Goal: Information Seeking & Learning: Learn about a topic

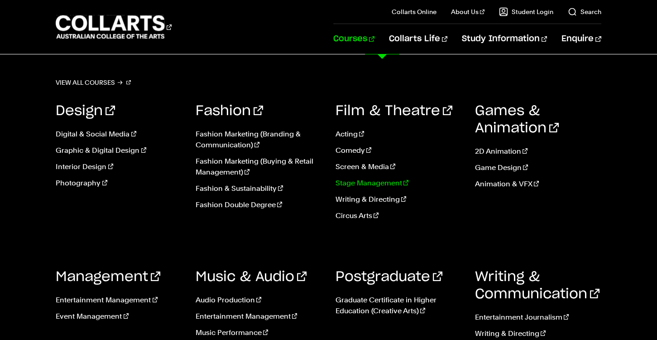
scroll to position [44, 0]
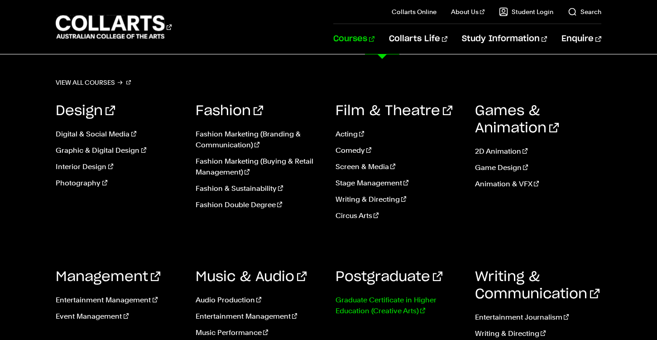
click at [363, 308] on link "Graduate Certificate in Higher Education (Creative Arts)" at bounding box center [399, 305] width 126 height 22
click at [356, 168] on link "Screen & Media" at bounding box center [399, 166] width 126 height 11
click at [349, 149] on link "Comedy" at bounding box center [399, 150] width 126 height 11
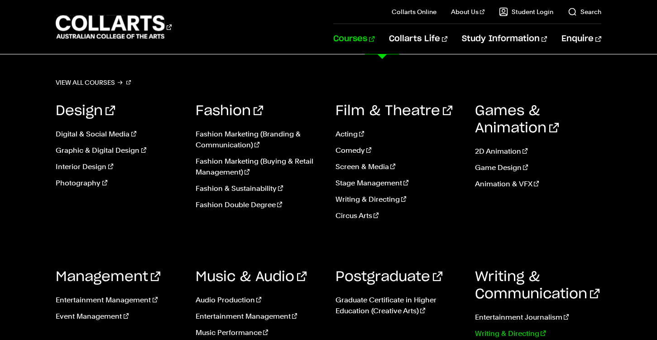
click at [495, 333] on link "Writing & Directing" at bounding box center [538, 333] width 126 height 11
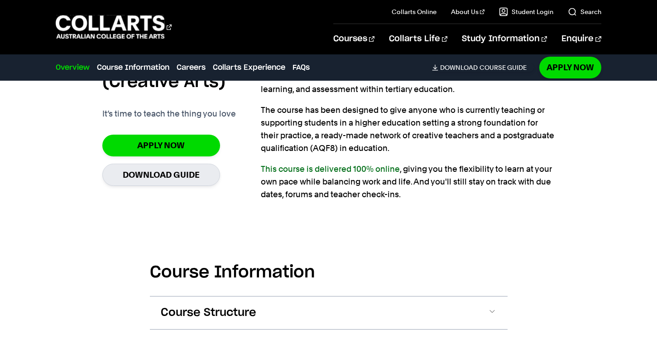
scroll to position [688, 0]
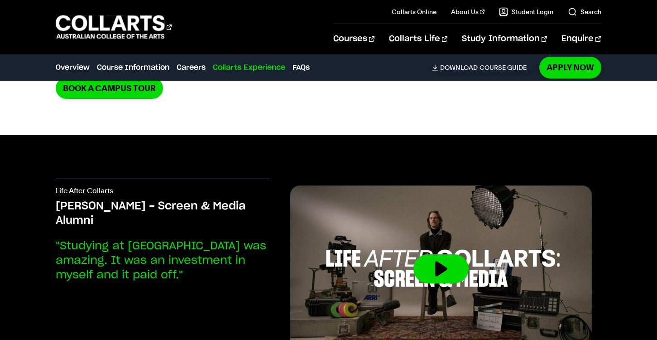
scroll to position [2009, 0]
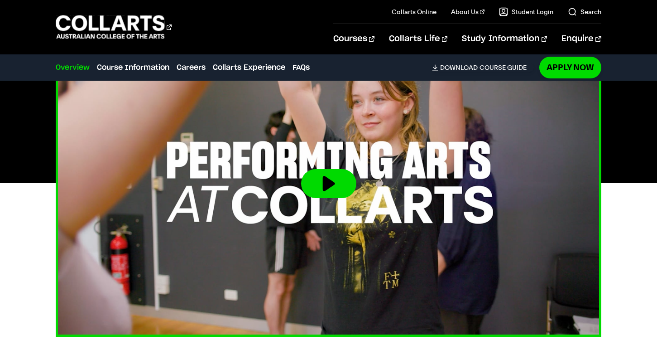
scroll to position [315, 0]
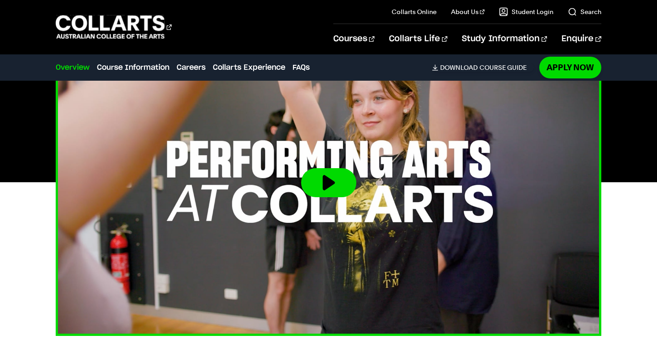
click at [327, 197] on button at bounding box center [328, 182] width 55 height 29
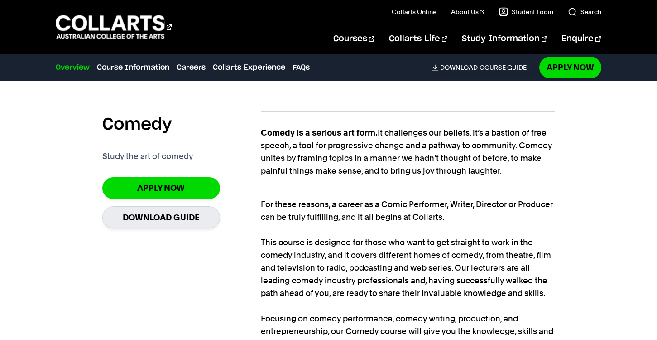
scroll to position [591, 0]
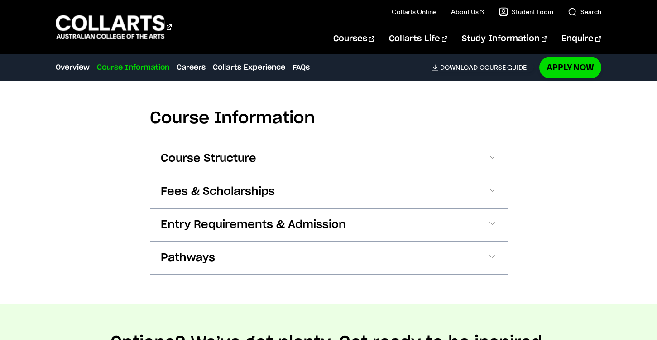
drag, startPoint x: 220, startPoint y: 176, endPoint x: 193, endPoint y: 189, distance: 29.8
click at [220, 166] on span "Course Structure" at bounding box center [209, 158] width 96 height 14
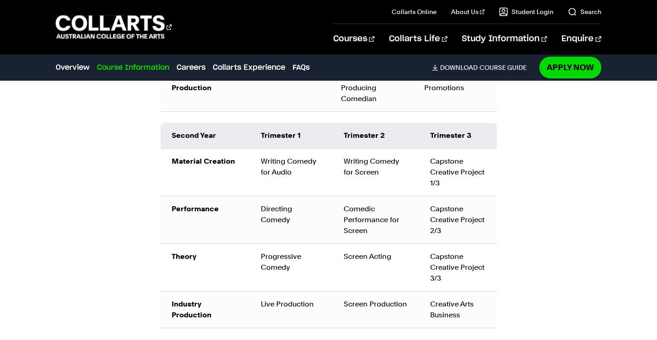
scroll to position [1384, 0]
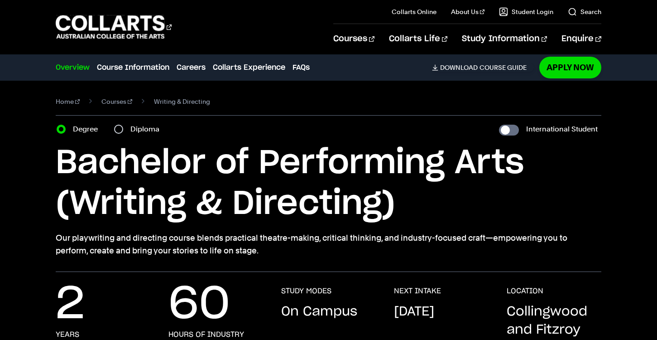
scroll to position [139, 0]
